Goal: Task Accomplishment & Management: Complete application form

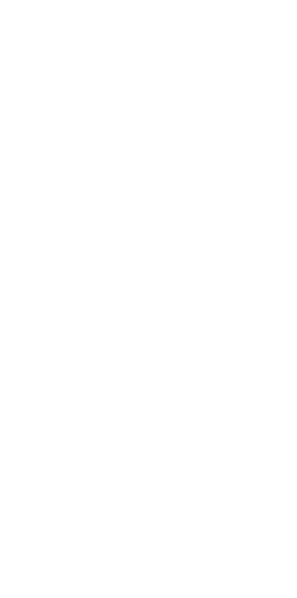
click at [273, 427] on img at bounding box center [136, 513] width 273 height 172
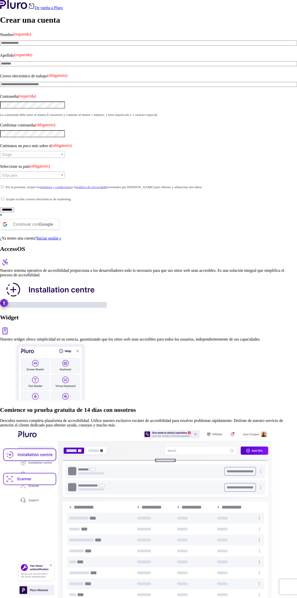
click at [7, 307] on img "Herramienta de accesibilidad" at bounding box center [4, 303] width 8 height 8
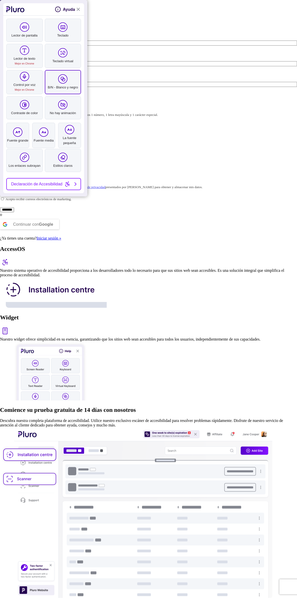
click at [63, 79] on icon "barra de herramientas de accesibilidad de Pluro" at bounding box center [62, 78] width 3 height 3
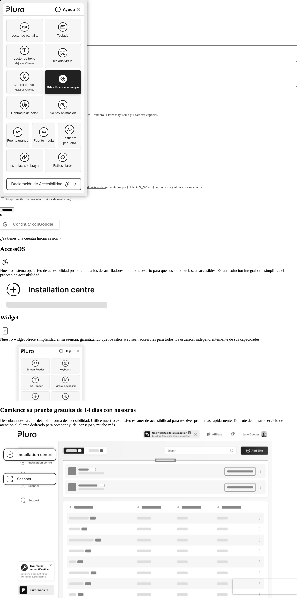
click at [256, 330] on html "Ir a la barra de herramientas de accesibilidad Saltar al contenido principal Sa…" at bounding box center [148, 300] width 297 height 601
click at [255, 306] on html "Ir a la barra de herramientas de accesibilidad Saltar al contenido principal Sa…" at bounding box center [148, 300] width 297 height 601
click at [30, 88] on font "Mejor en Chrome" at bounding box center [24, 89] width 19 height 3
click at [50, 140] on font "Fuente media" at bounding box center [44, 141] width 20 height 4
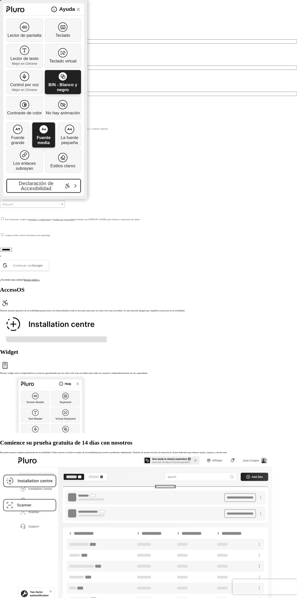
click at [66, 185] on icon "barra de herramientas de accesibilidad de Pluro" at bounding box center [67, 186] width 6 height 6
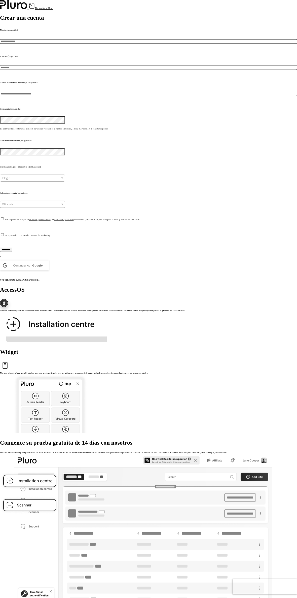
click at [12, 248] on input "********" at bounding box center [6, 250] width 12 height 4
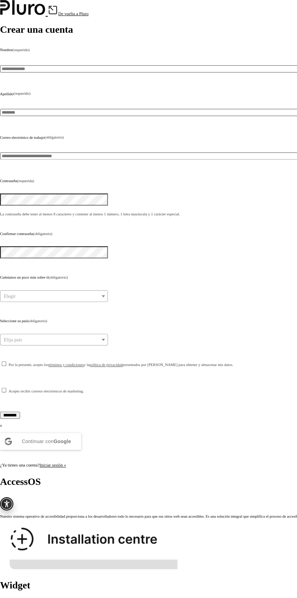
click at [12, 248] on input "********" at bounding box center [6, 250] width 12 height 4
click at [107, 312] on img at bounding box center [53, 327] width 107 height 31
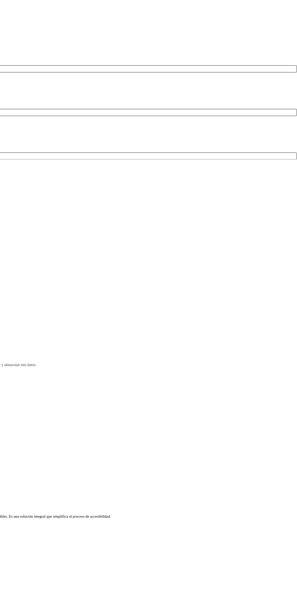
click at [291, 349] on div "Widget" at bounding box center [148, 360] width 297 height 23
click at [290, 349] on div "Widget" at bounding box center [148, 360] width 297 height 23
click at [10, 360] on img at bounding box center [5, 365] width 10 height 10
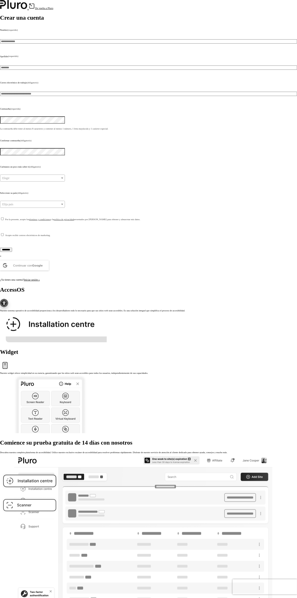
click at [10, 360] on img at bounding box center [5, 365] width 10 height 10
click at [10, 298] on img at bounding box center [5, 303] width 10 height 10
click at [196, 349] on div "Widget" at bounding box center [148, 360] width 297 height 23
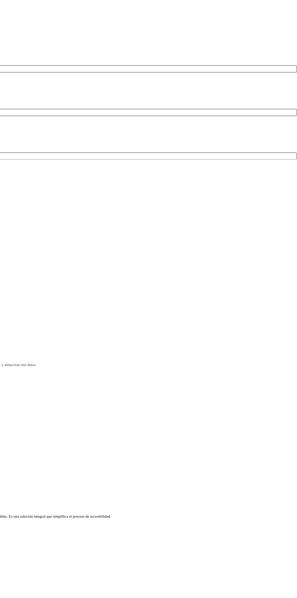
click at [294, 349] on div "Widget" at bounding box center [148, 360] width 297 height 23
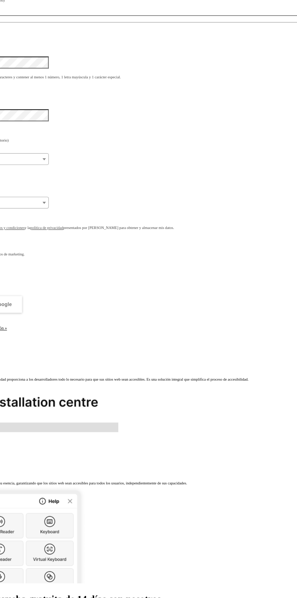
click at [140, 454] on img at bounding box center [136, 540] width 273 height 172
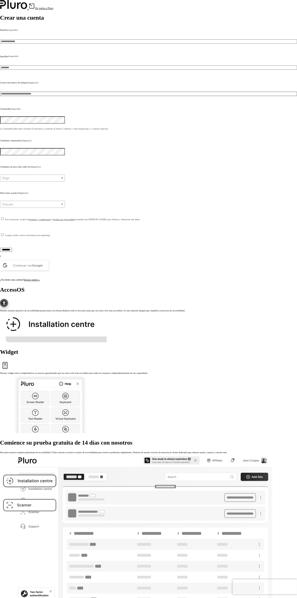
click at [175, 254] on html "Ir a la barra de herramientas de accesibilidad Saltar al contenido principal Sa…" at bounding box center [148, 313] width 297 height 627
click at [164, 253] on html "Ir a la barra de herramientas de accesibilidad Saltar al contenido principal Sa…" at bounding box center [148, 313] width 297 height 627
